Goal: Task Accomplishment & Management: Complete application form

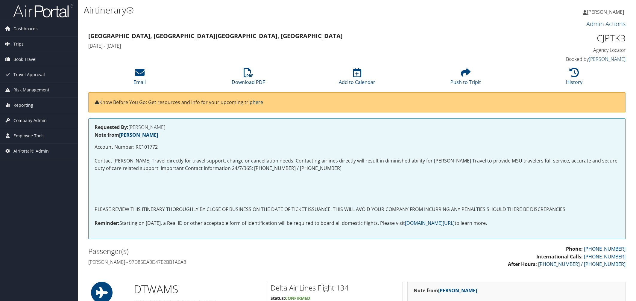
scroll to position [732, 0]
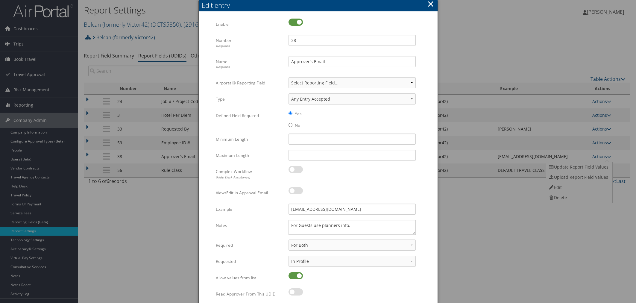
select select "both"
select select "profiled"
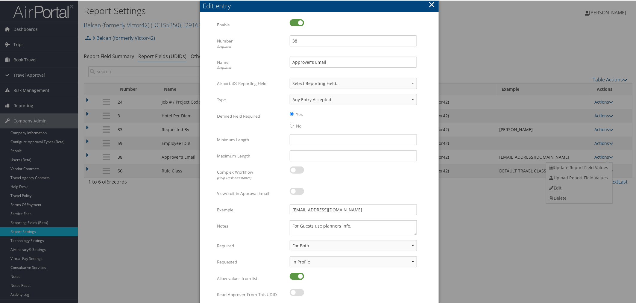
click at [433, 4] on button "×" at bounding box center [432, 4] width 7 height 12
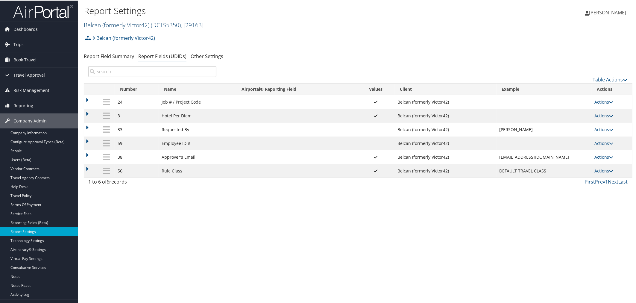
click at [170, 22] on span "( DCTS5350 )" at bounding box center [166, 24] width 30 height 8
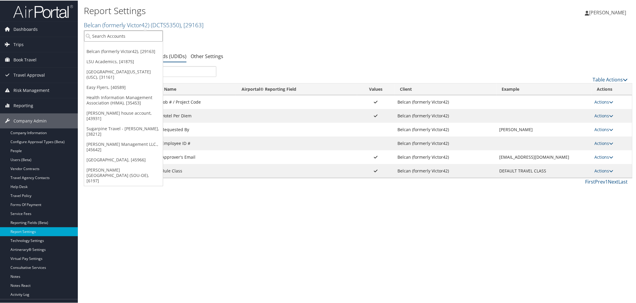
click at [153, 32] on input "search" at bounding box center [123, 35] width 79 height 11
paste input "Engage Locums"
type input "Engage Locums"
click at [136, 44] on div "Engage Locums (302095), [46061]" at bounding box center [128, 46] width 94 height 5
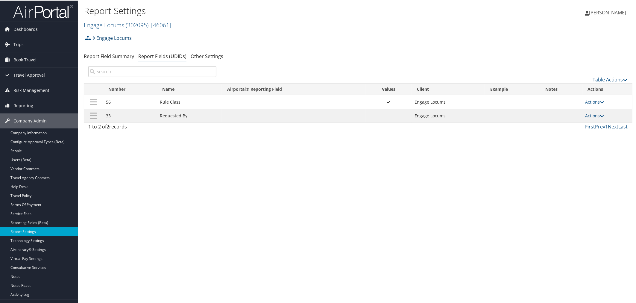
click at [122, 39] on link "Engage Locums" at bounding box center [112, 37] width 40 height 12
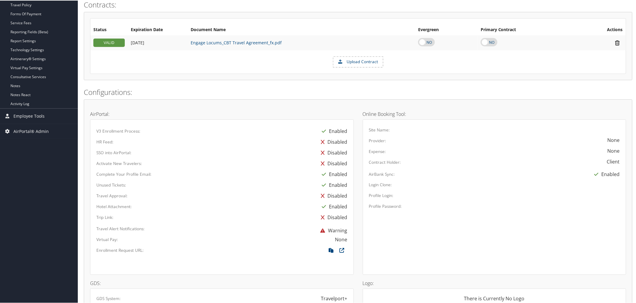
scroll to position [233, 0]
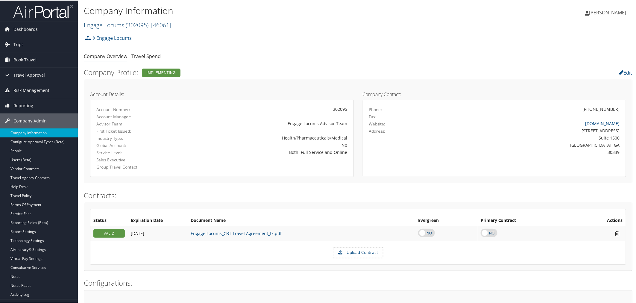
drag, startPoint x: 177, startPoint y: 25, endPoint x: 84, endPoint y: 23, distance: 92.9
click at [84, 23] on h2 "Engage Locums ( 302095 ) , [ 46061 ]" at bounding box center [267, 24] width 366 height 10
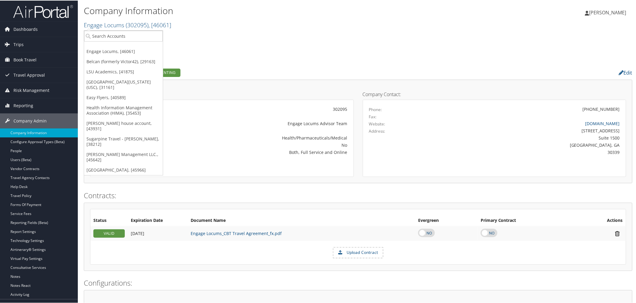
copy link "Engage Locums ( 302095 ) , [ 46061 ]"
click at [118, 31] on input "search" at bounding box center [123, 35] width 79 height 11
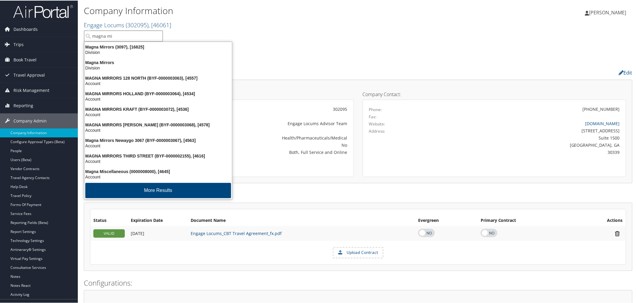
type input "magna mir"
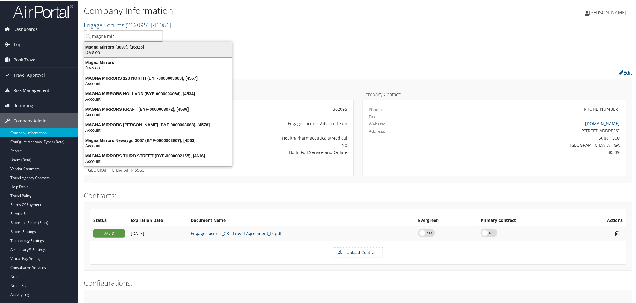
click at [125, 44] on div "Magna Mirrors (3097), [16825]" at bounding box center [158, 46] width 155 height 5
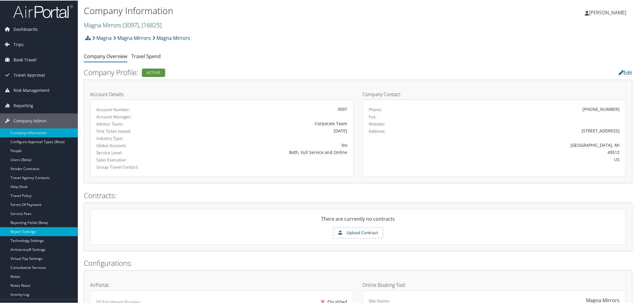
click at [38, 230] on link "Report Settings" at bounding box center [39, 231] width 78 height 9
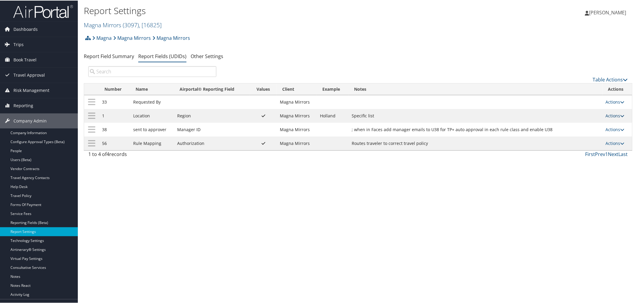
click at [613, 115] on link "Actions" at bounding box center [615, 115] width 19 height 6
click at [577, 123] on link "Update Report Field Values" at bounding box center [590, 125] width 65 height 10
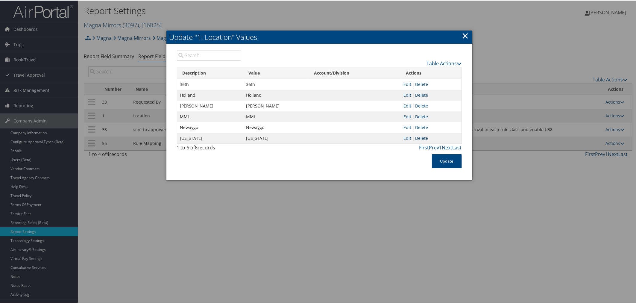
click at [464, 36] on link "×" at bounding box center [465, 35] width 7 height 12
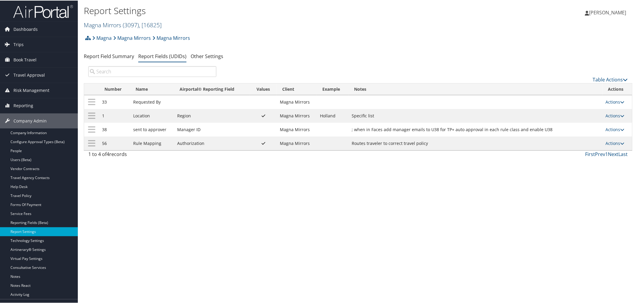
click at [144, 26] on span ", [ 16825 ]" at bounding box center [150, 24] width 23 height 8
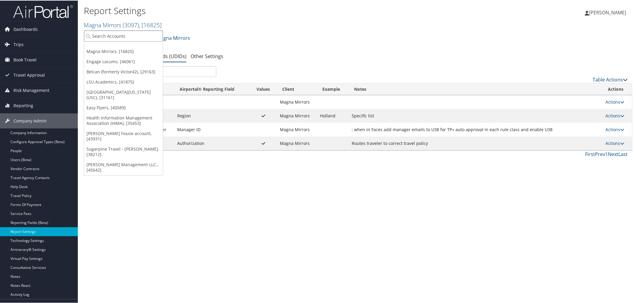
click at [128, 37] on input "search" at bounding box center [123, 35] width 79 height 11
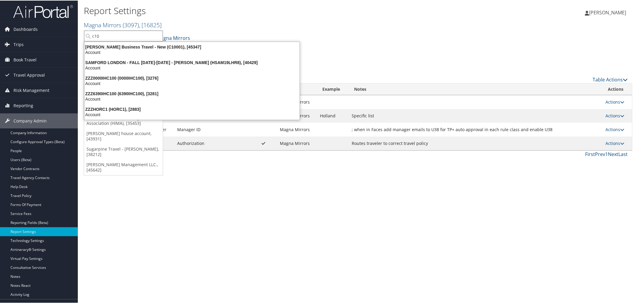
type input "c100"
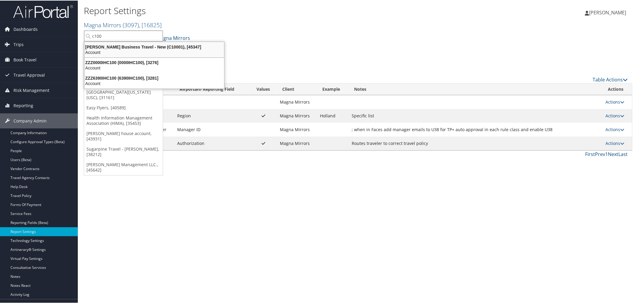
click at [130, 44] on div "Christopherson Business Travel - New (C10001), [45347]" at bounding box center [154, 46] width 147 height 5
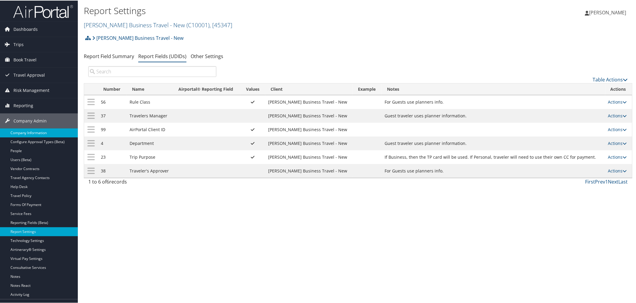
click at [34, 133] on link "Company Information" at bounding box center [39, 132] width 78 height 9
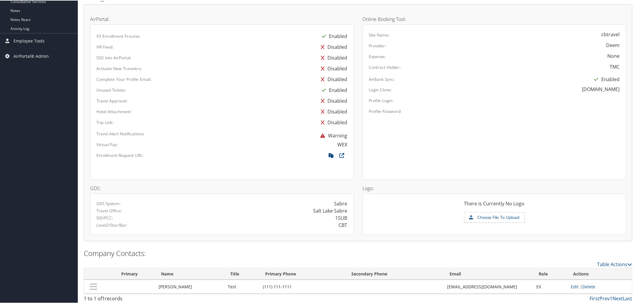
scroll to position [267, 0]
click at [340, 154] on icon at bounding box center [342, 155] width 11 height 8
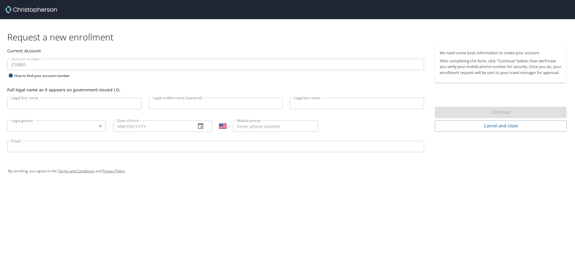
select select "US"
